Goal: Transaction & Acquisition: Purchase product/service

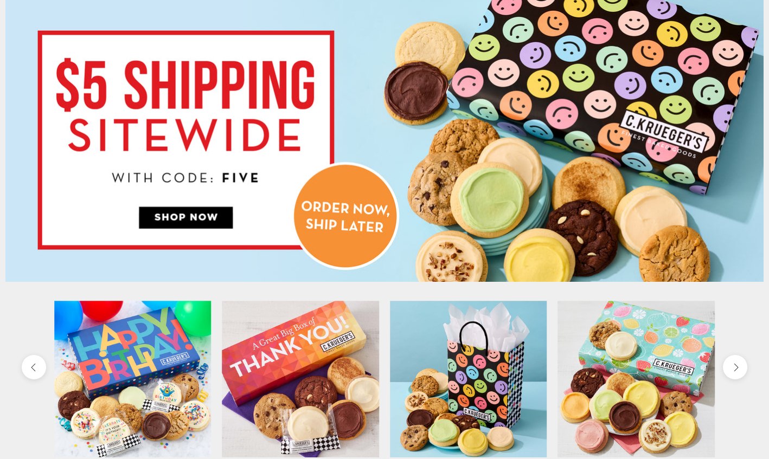
scroll to position [54, 0]
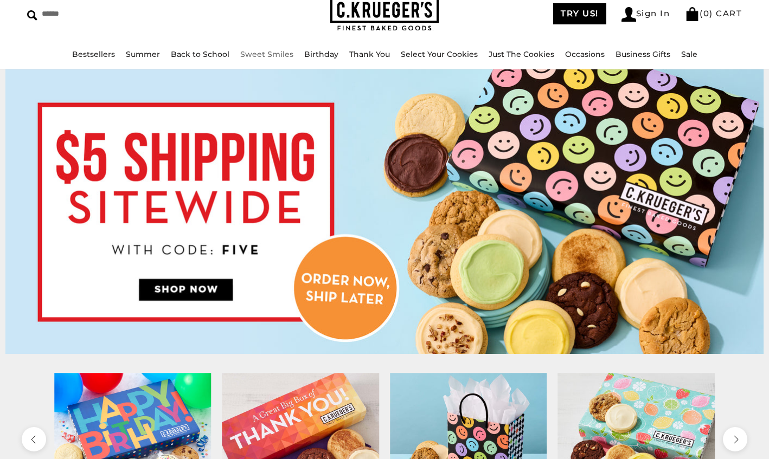
click at [259, 52] on link "Sweet Smiles" at bounding box center [266, 54] width 53 height 10
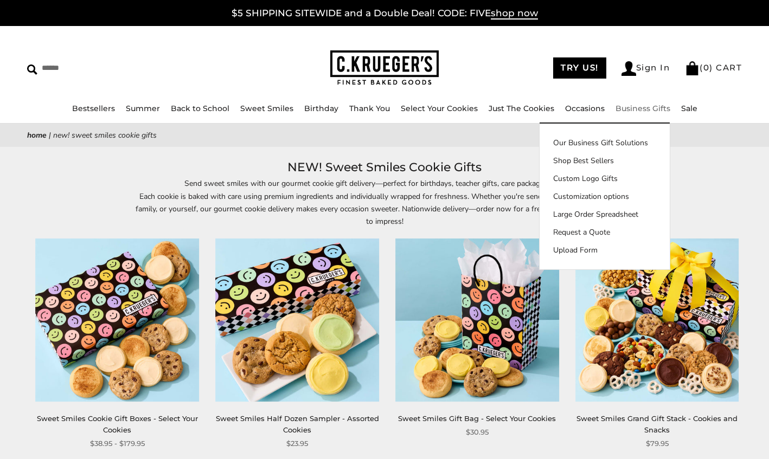
click at [638, 105] on link "Business Gifts" at bounding box center [642, 109] width 55 height 10
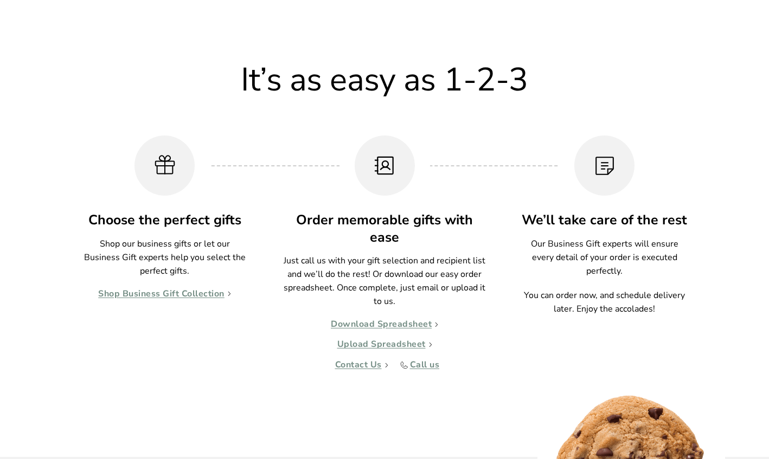
scroll to position [813, 0]
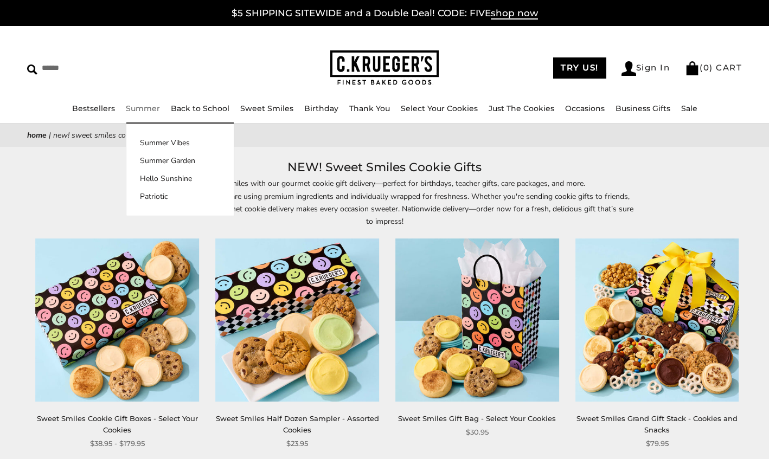
click at [139, 107] on link "Summer" at bounding box center [143, 109] width 34 height 10
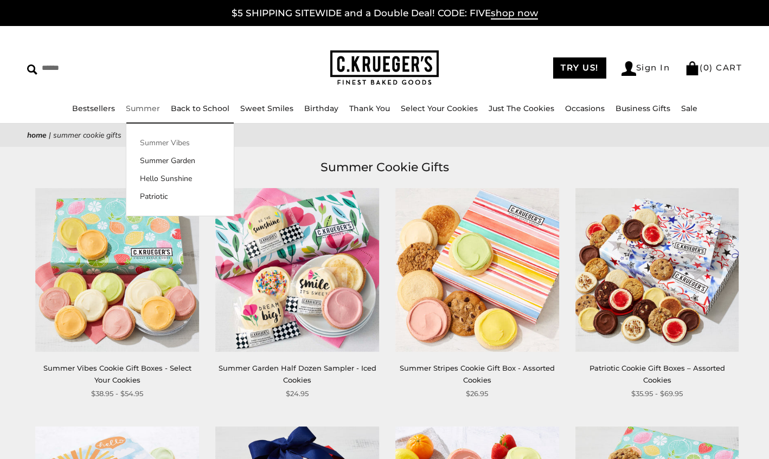
click at [163, 143] on link "Summer Vibes" at bounding box center [179, 142] width 107 height 11
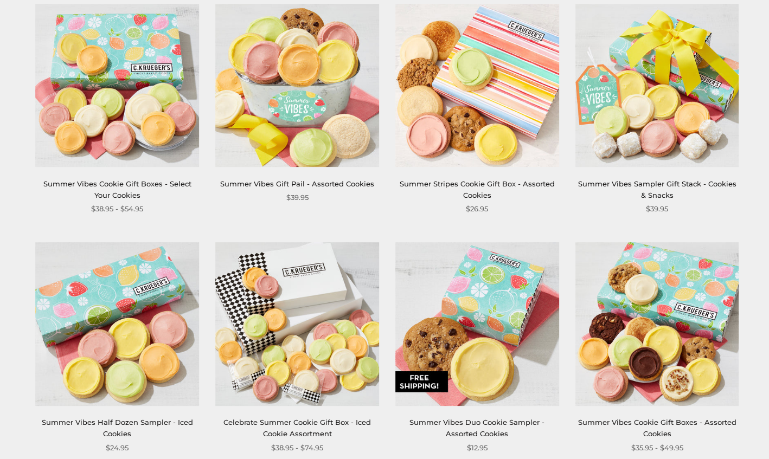
scroll to position [271, 0]
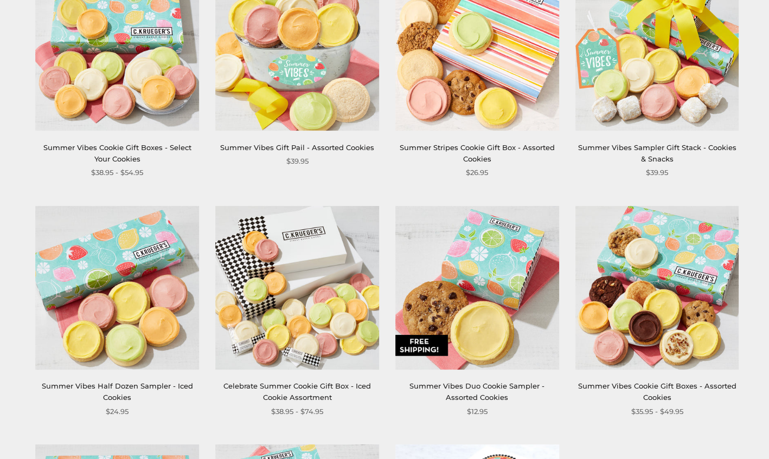
click at [647, 147] on link "Summer Vibes Sampler Gift Stack - Cookies & Snacks" at bounding box center [657, 153] width 158 height 20
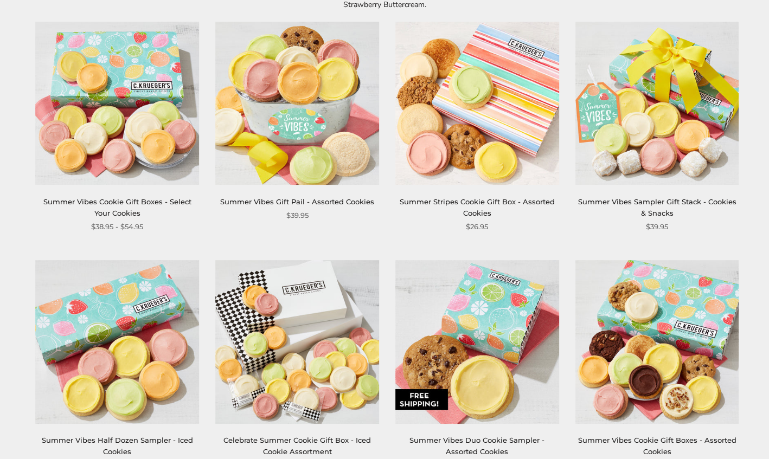
scroll to position [0, 0]
